Goal: Navigation & Orientation: Find specific page/section

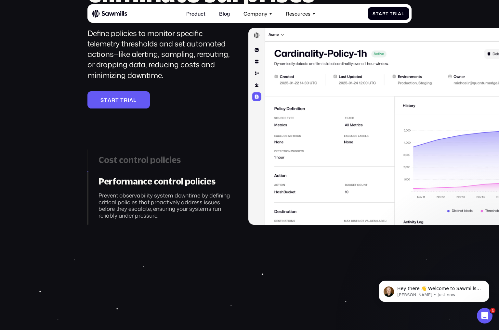
scroll to position [1052, 0]
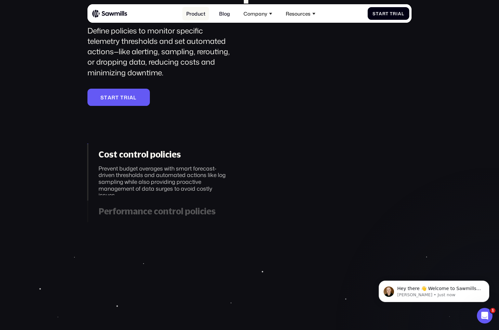
click at [192, 14] on link "Product" at bounding box center [195, 13] width 27 height 13
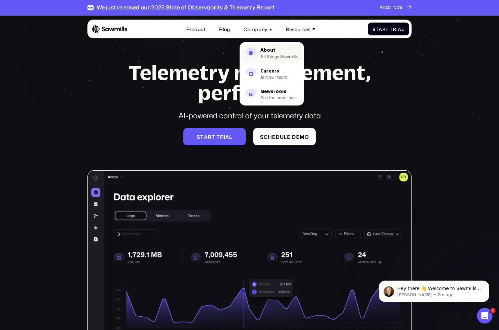
click at [268, 50] on div "About" at bounding box center [279, 50] width 38 height 5
